Goal: Navigation & Orientation: Find specific page/section

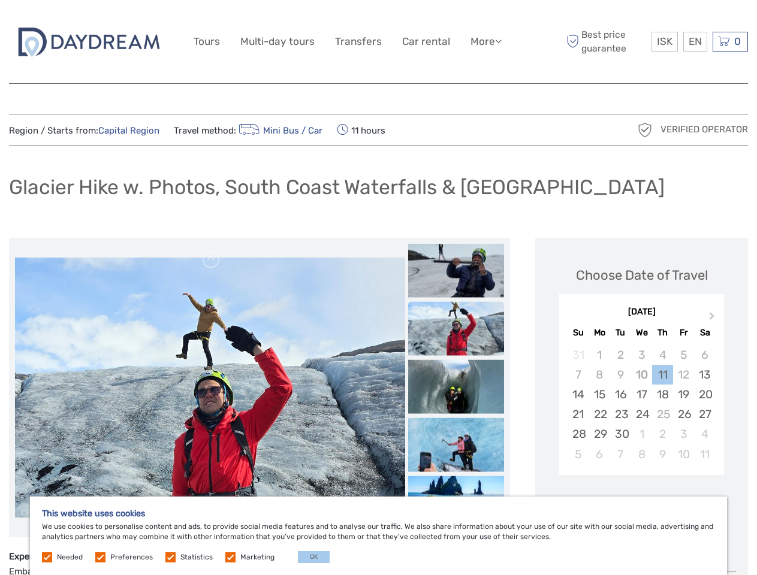
click at [485, 41] on link "More" at bounding box center [485, 41] width 31 height 17
click at [499, 41] on icon at bounding box center [498, 41] width 7 height 10
click at [664, 41] on span "ISK" at bounding box center [665, 41] width 16 height 12
click at [695, 41] on div "EN English Español Deutsch" at bounding box center [695, 42] width 24 height 20
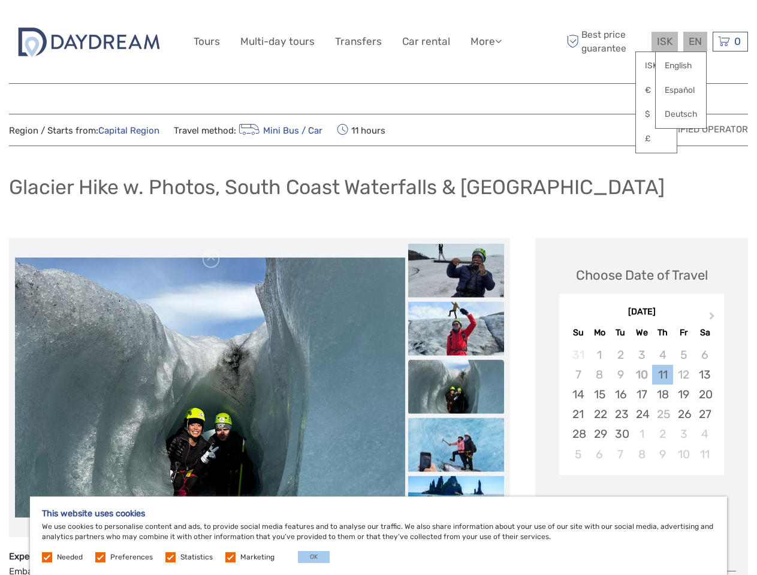
click at [730, 41] on div "0 Items Total 0 ISK Checkout The shopping cart is empty." at bounding box center [730, 42] width 35 height 20
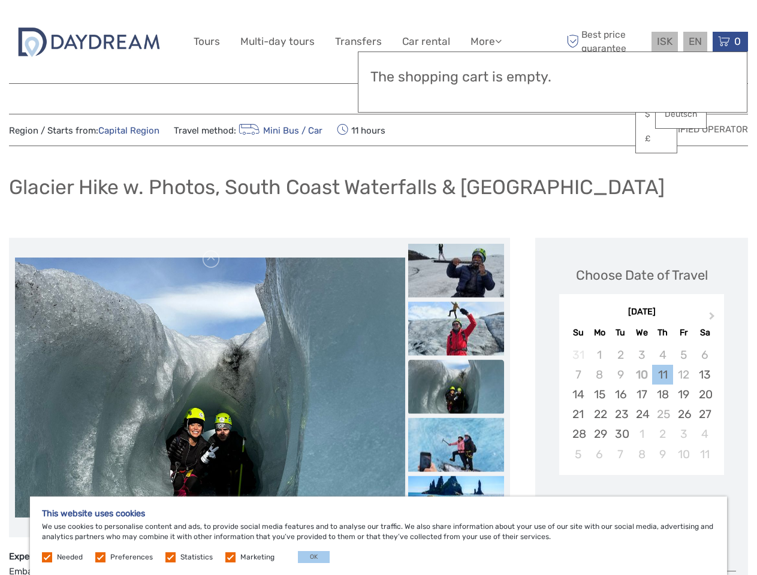
click at [210, 388] on img at bounding box center [210, 388] width 390 height 260
click at [212, 259] on link at bounding box center [211, 259] width 19 height 19
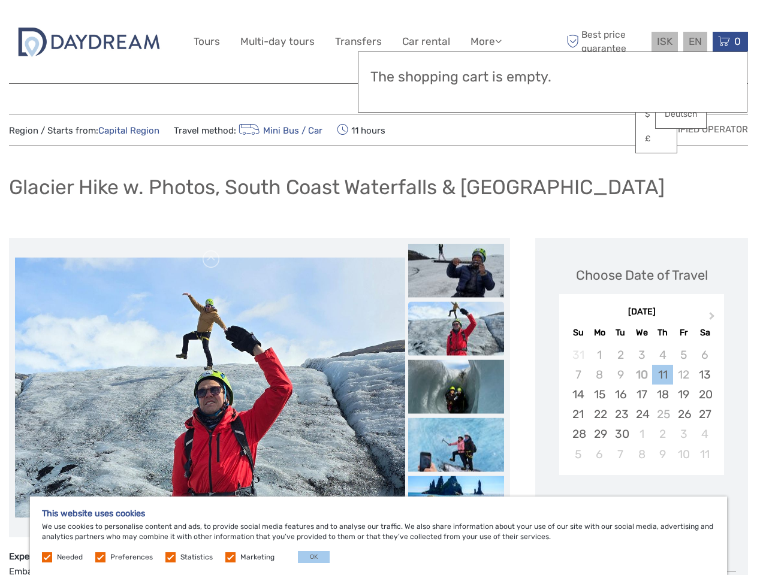
click at [456, 96] on div "Items Total 0 ISK Checkout The shopping cart is empty." at bounding box center [553, 82] width 390 height 61
